Goal: Information Seeking & Learning: Learn about a topic

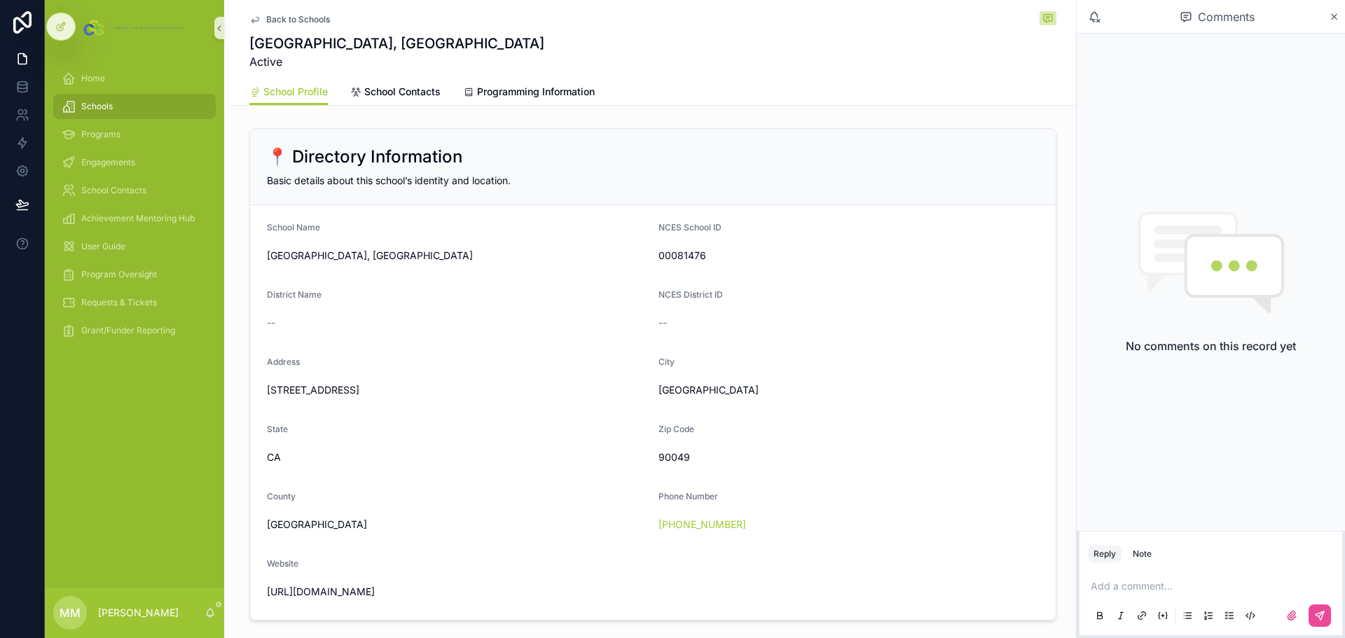
click at [95, 111] on span "Schools" at bounding box center [97, 106] width 32 height 11
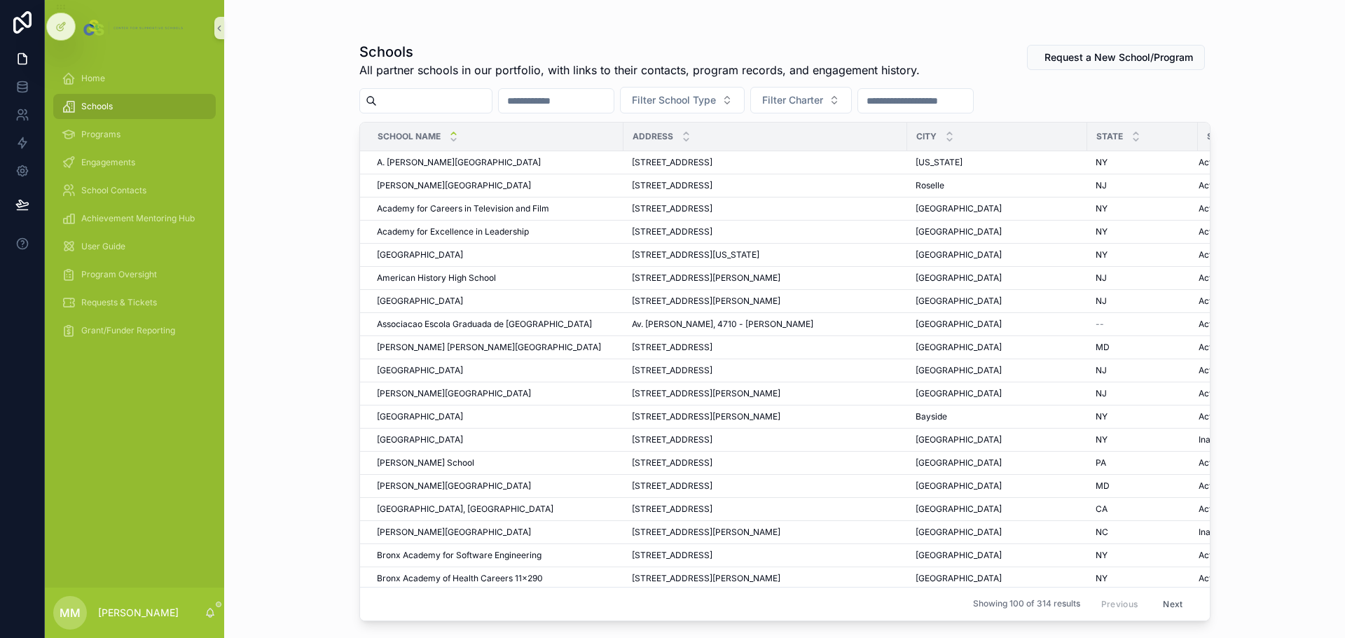
click at [439, 99] on input "scrollable content" at bounding box center [434, 101] width 115 height 20
type input "*******"
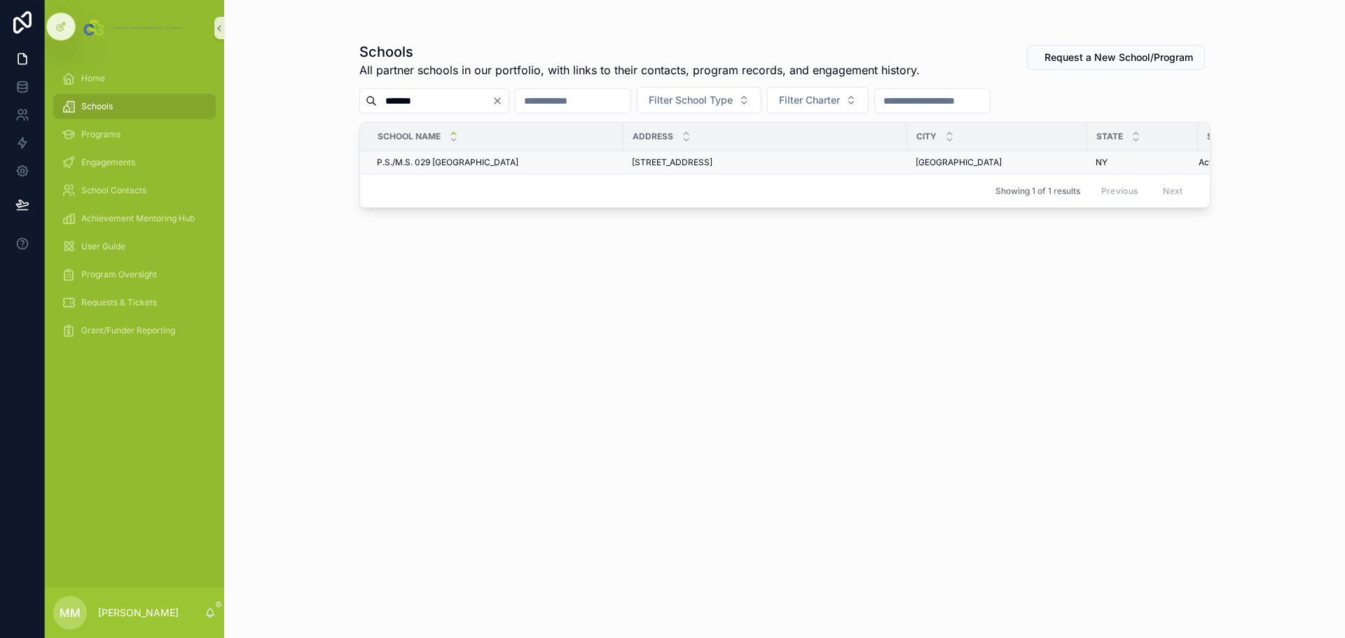
click at [469, 158] on span "P.S./M.S. 029 [GEOGRAPHIC_DATA]" at bounding box center [448, 162] width 142 height 11
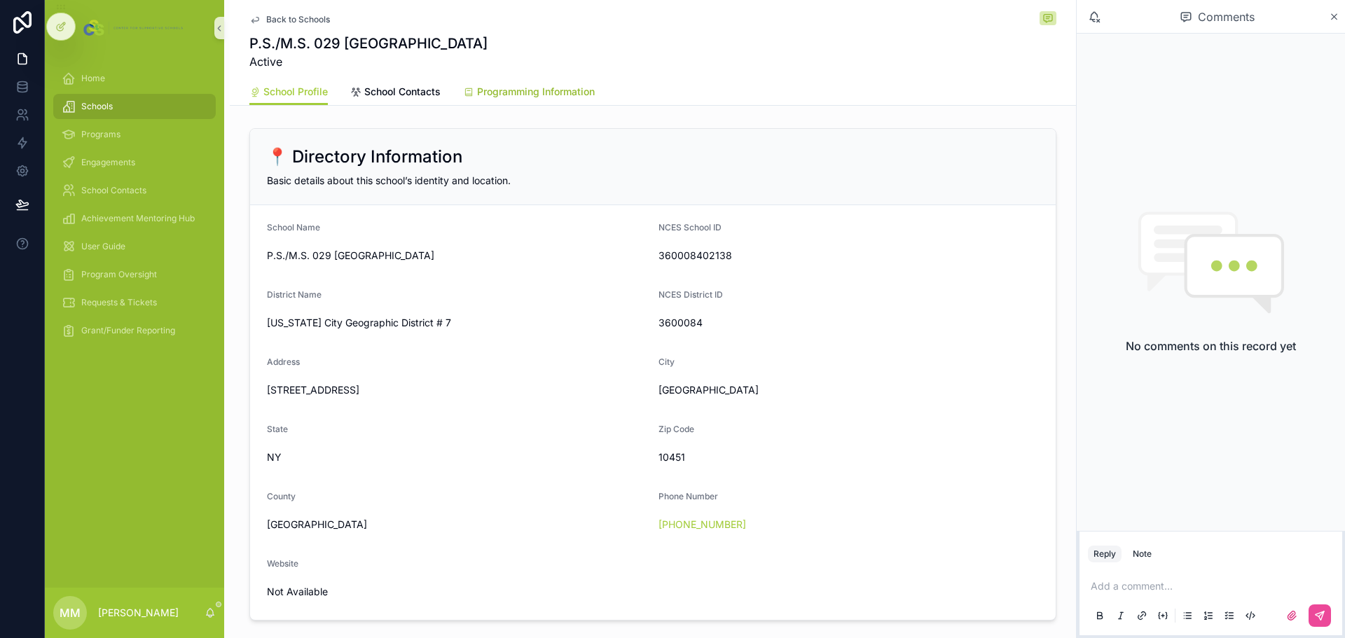
click at [530, 87] on span "Programming Information" at bounding box center [536, 92] width 118 height 14
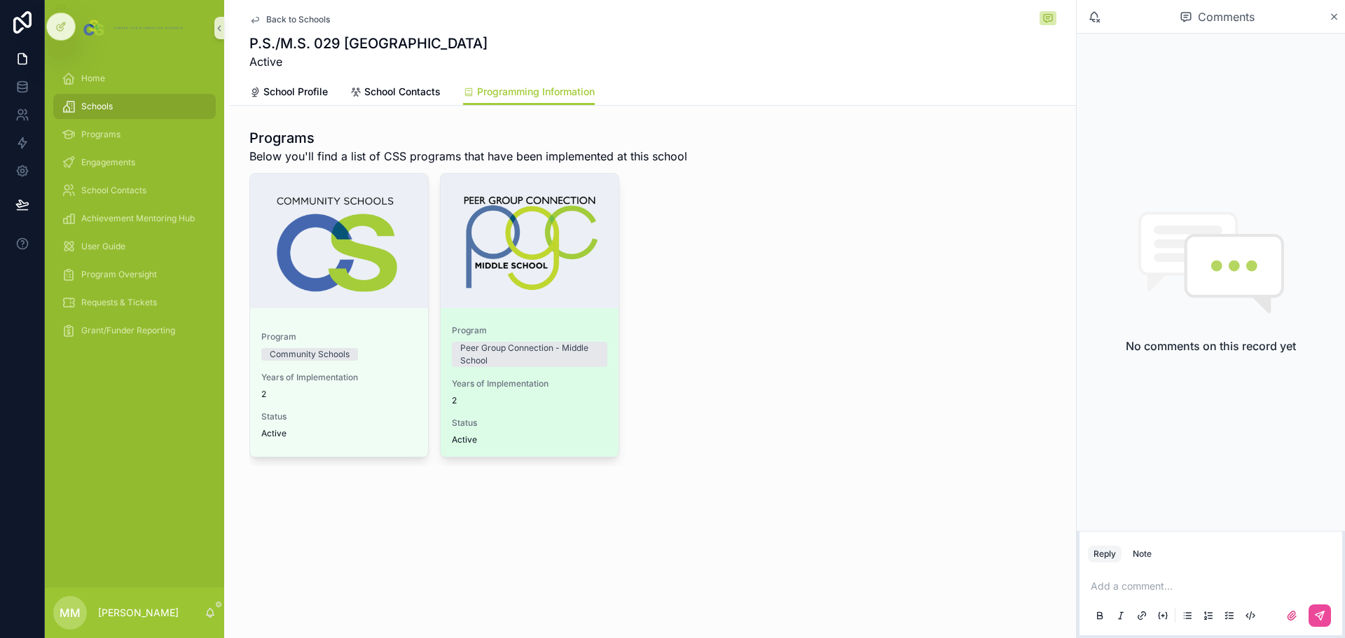
click at [562, 324] on div "Program Peer Group Connection - Middle School Years of Implementation 2 Status …" at bounding box center [530, 385] width 178 height 143
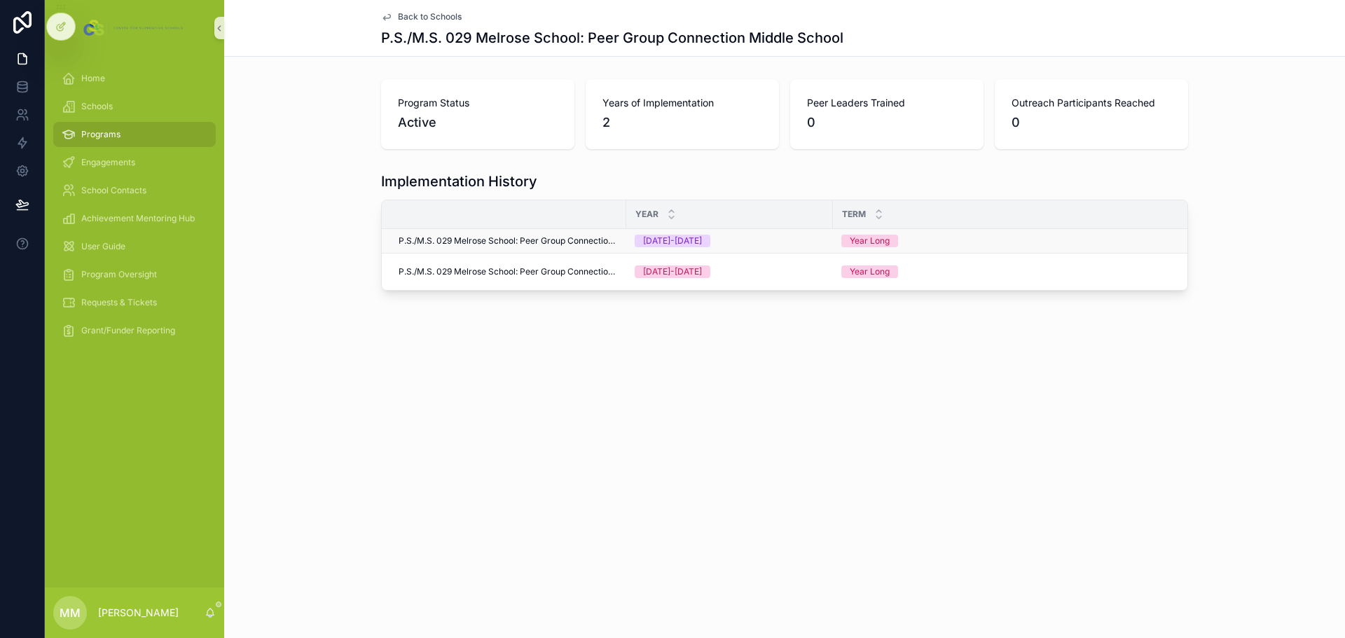
click at [679, 242] on div "[DATE]-[DATE]" at bounding box center [672, 241] width 59 height 13
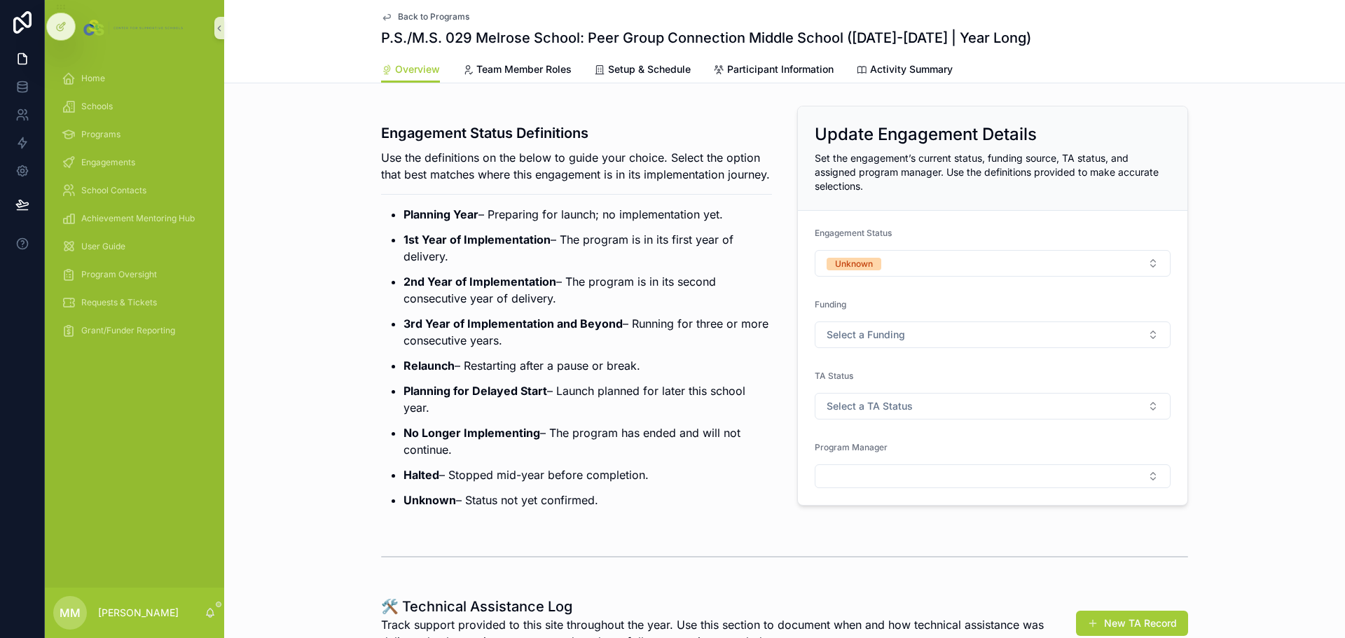
click at [430, 13] on span "Back to Programs" at bounding box center [433, 16] width 71 height 11
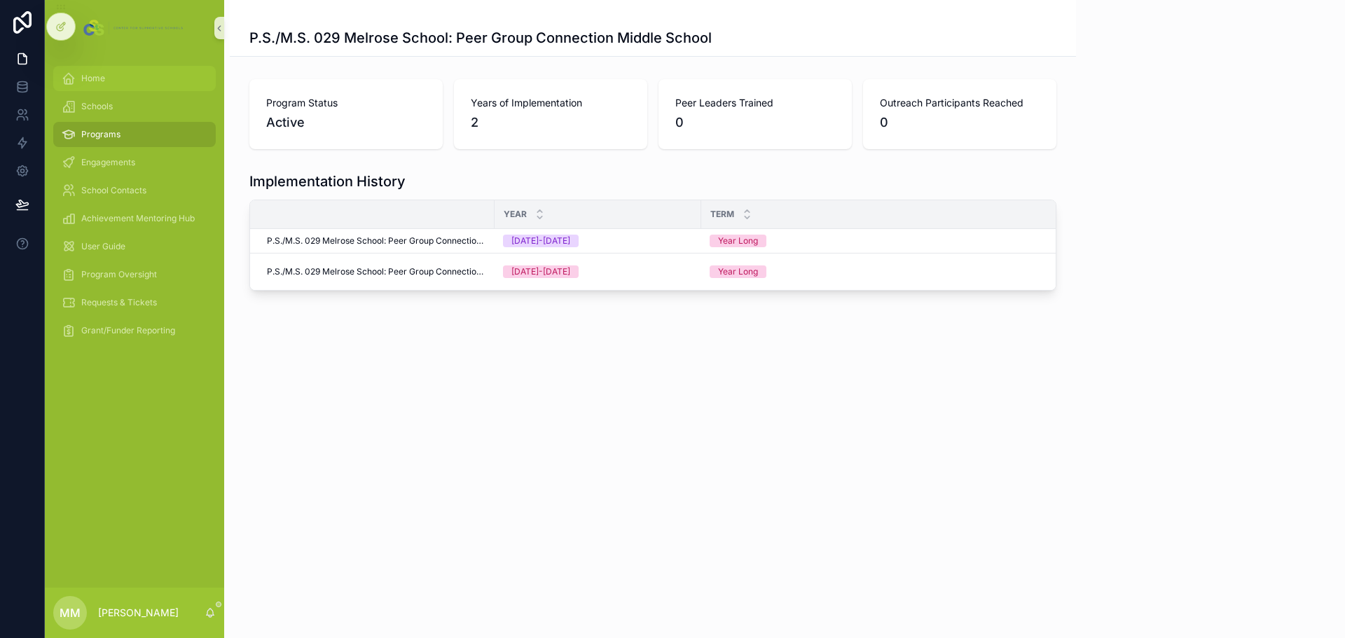
click at [118, 85] on div "Home" at bounding box center [135, 78] width 146 height 22
